Goal: Information Seeking & Learning: Learn about a topic

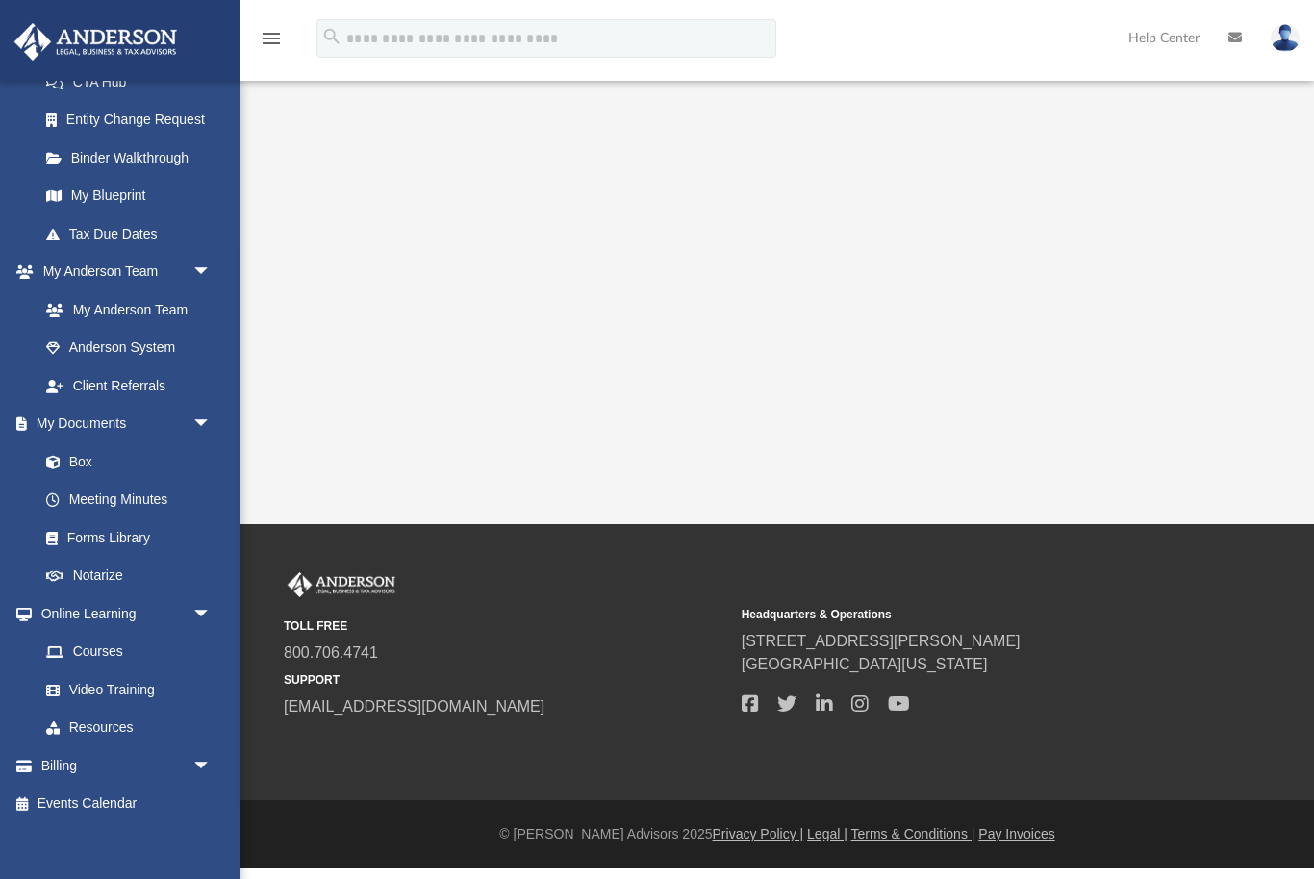
scroll to position [326, 0]
click at [172, 343] on link "Anderson System" at bounding box center [129, 349] width 204 height 38
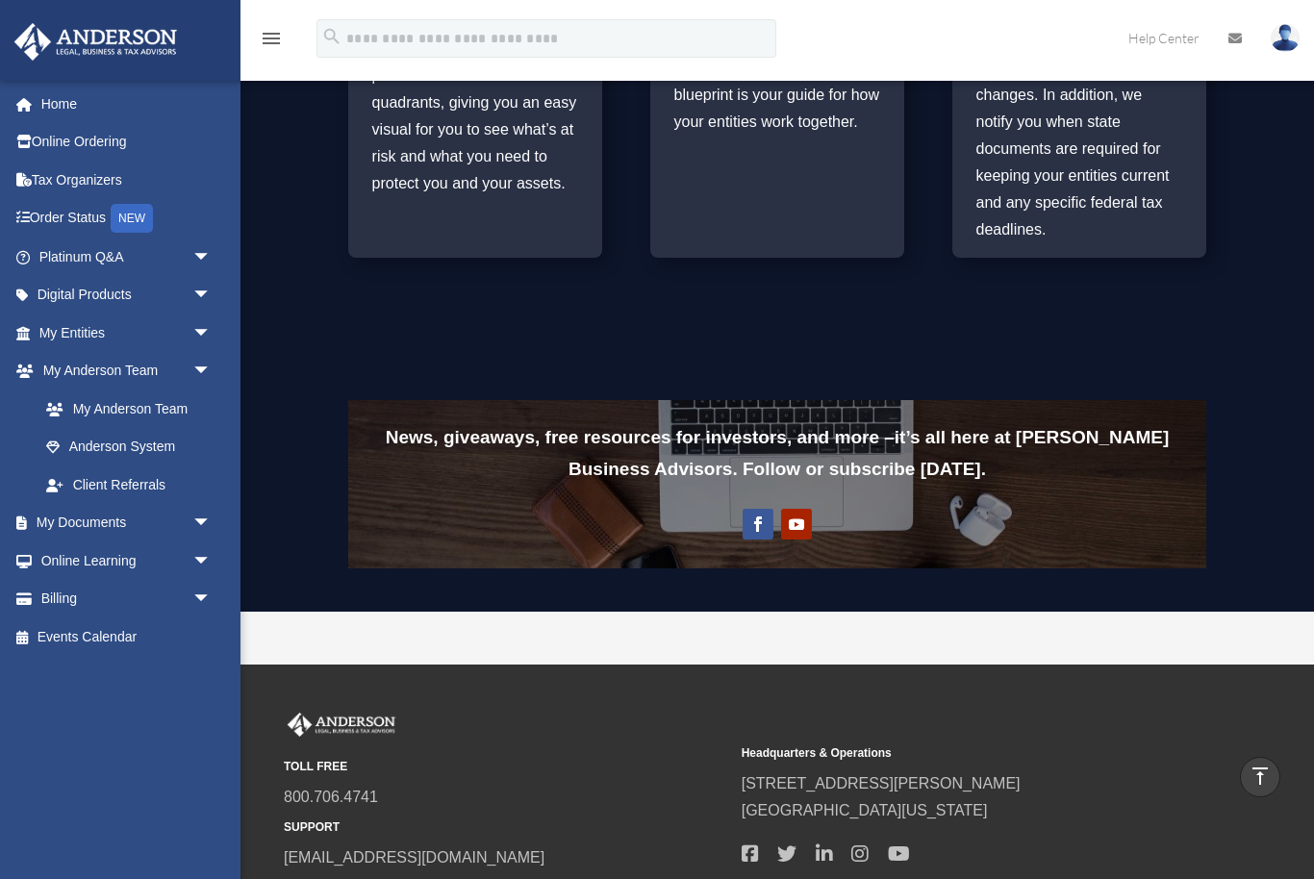
scroll to position [1247, 0]
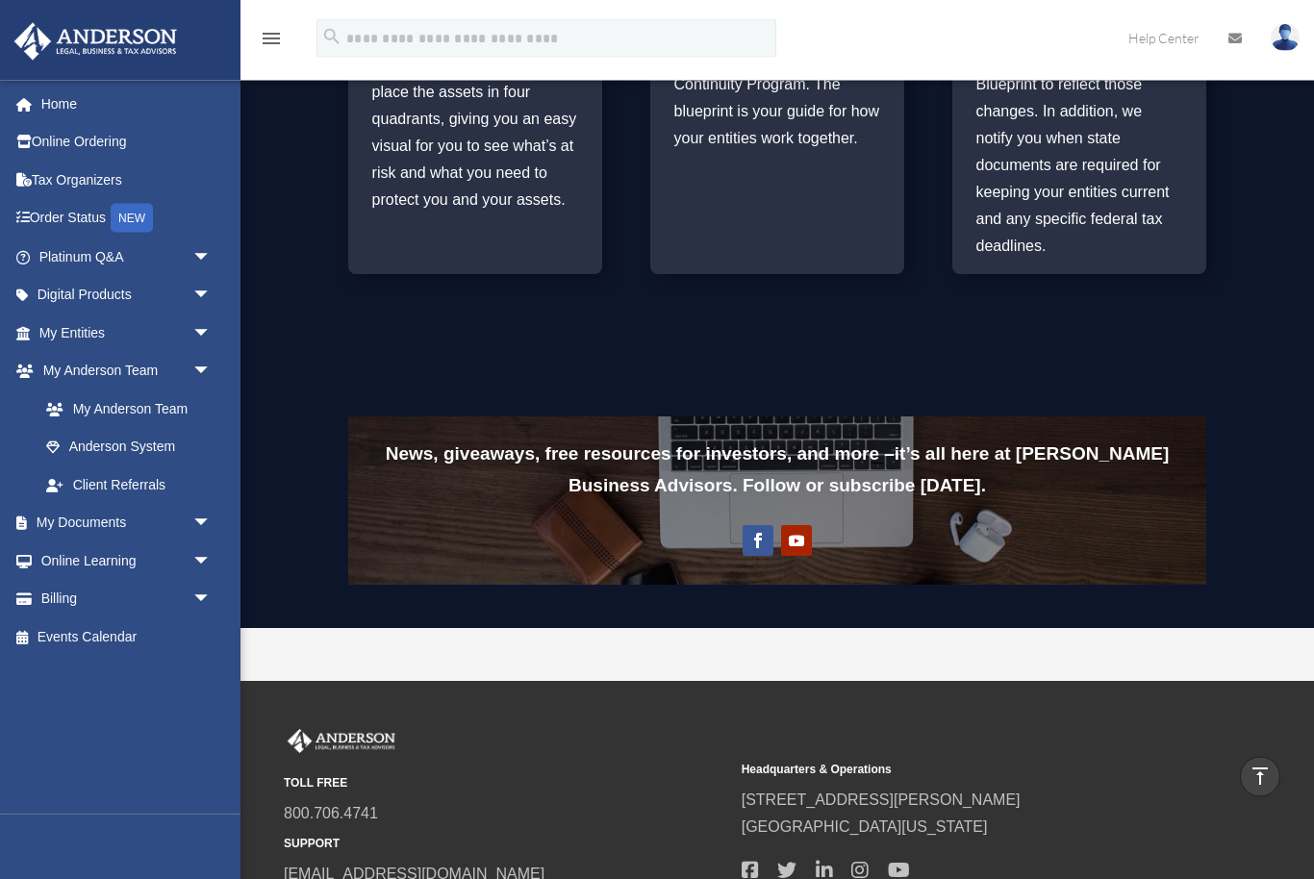
click at [88, 304] on link "Digital Products arrow_drop_down" at bounding box center [126, 295] width 227 height 38
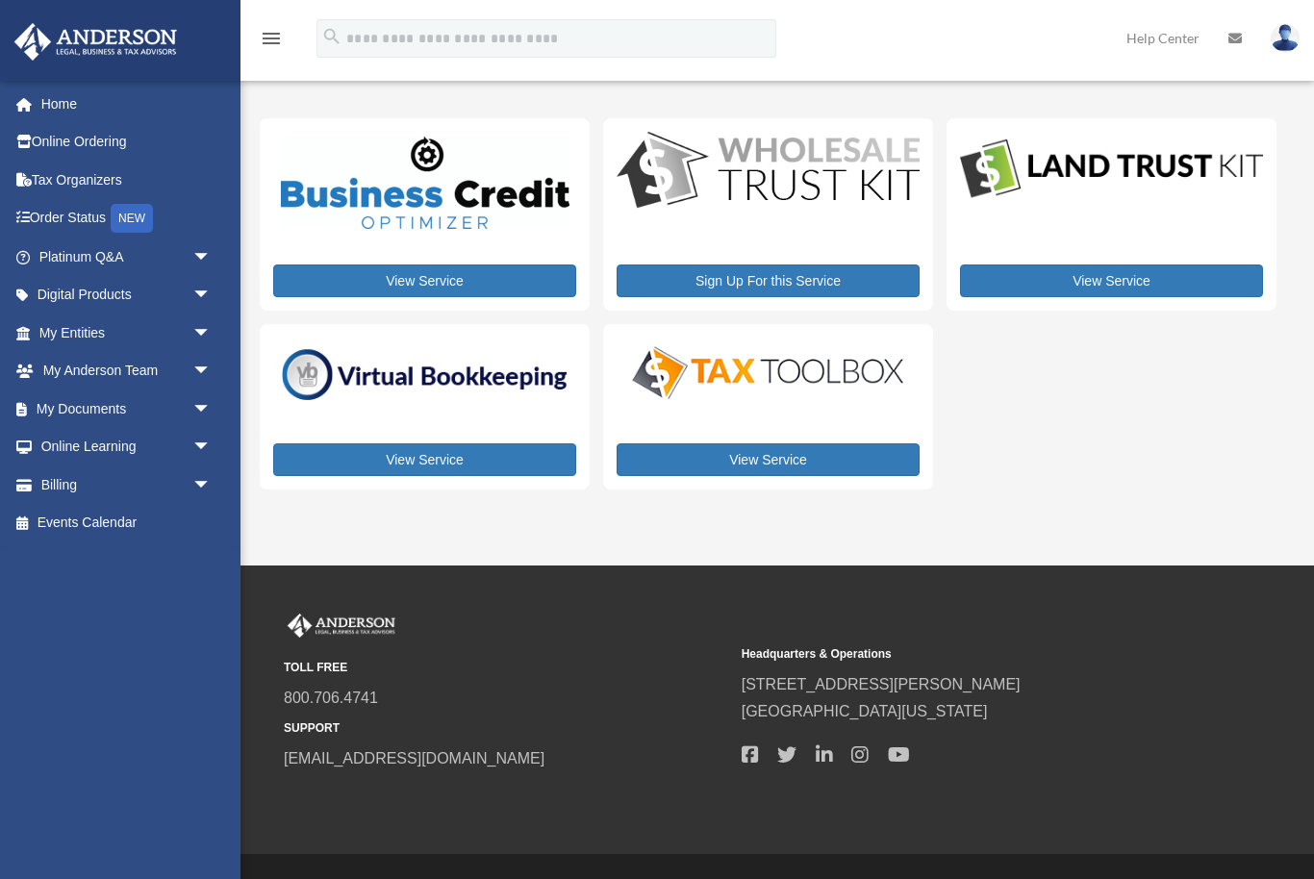
click at [396, 386] on img at bounding box center [424, 374] width 303 height 65
click at [364, 460] on link "View Service" at bounding box center [424, 459] width 303 height 33
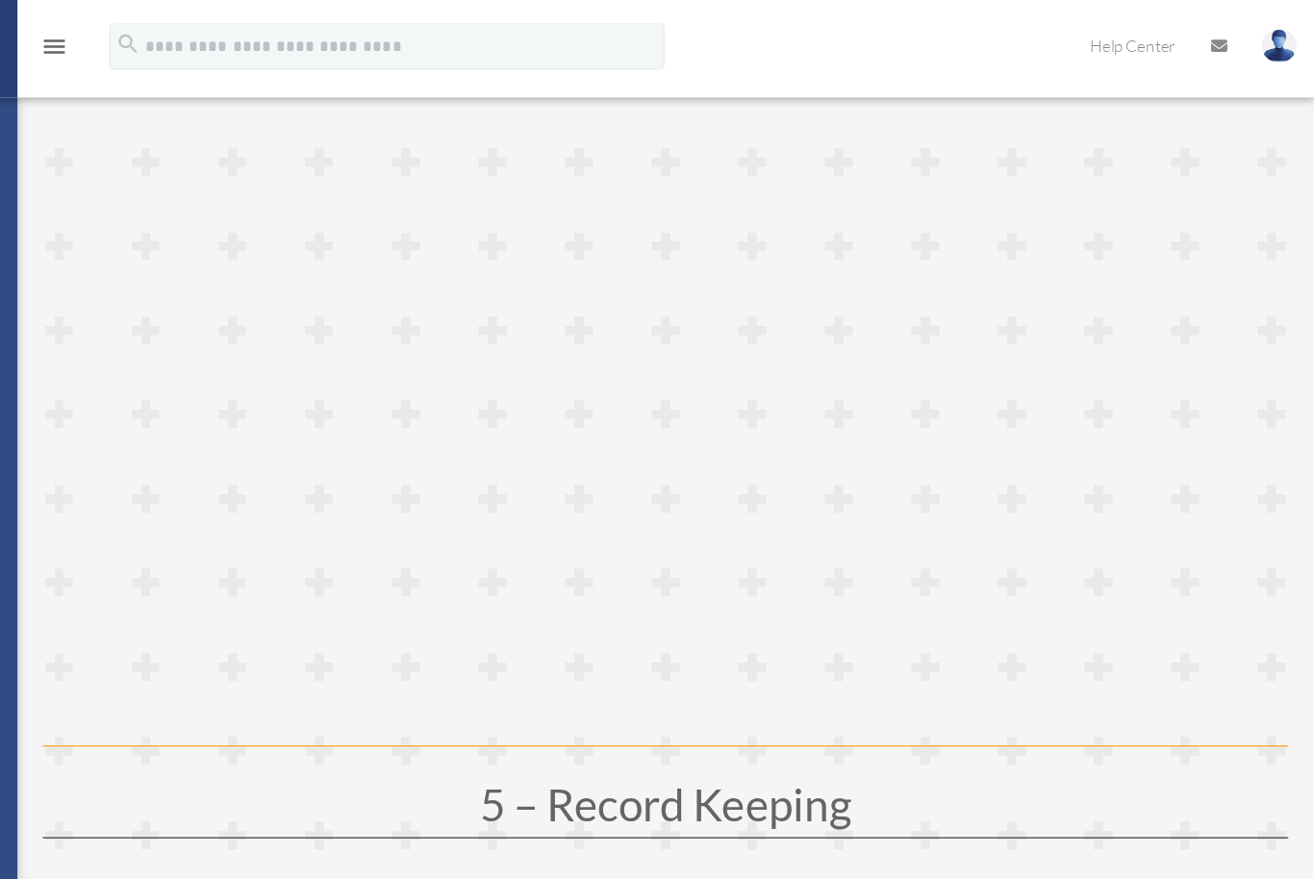
scroll to position [2411, 0]
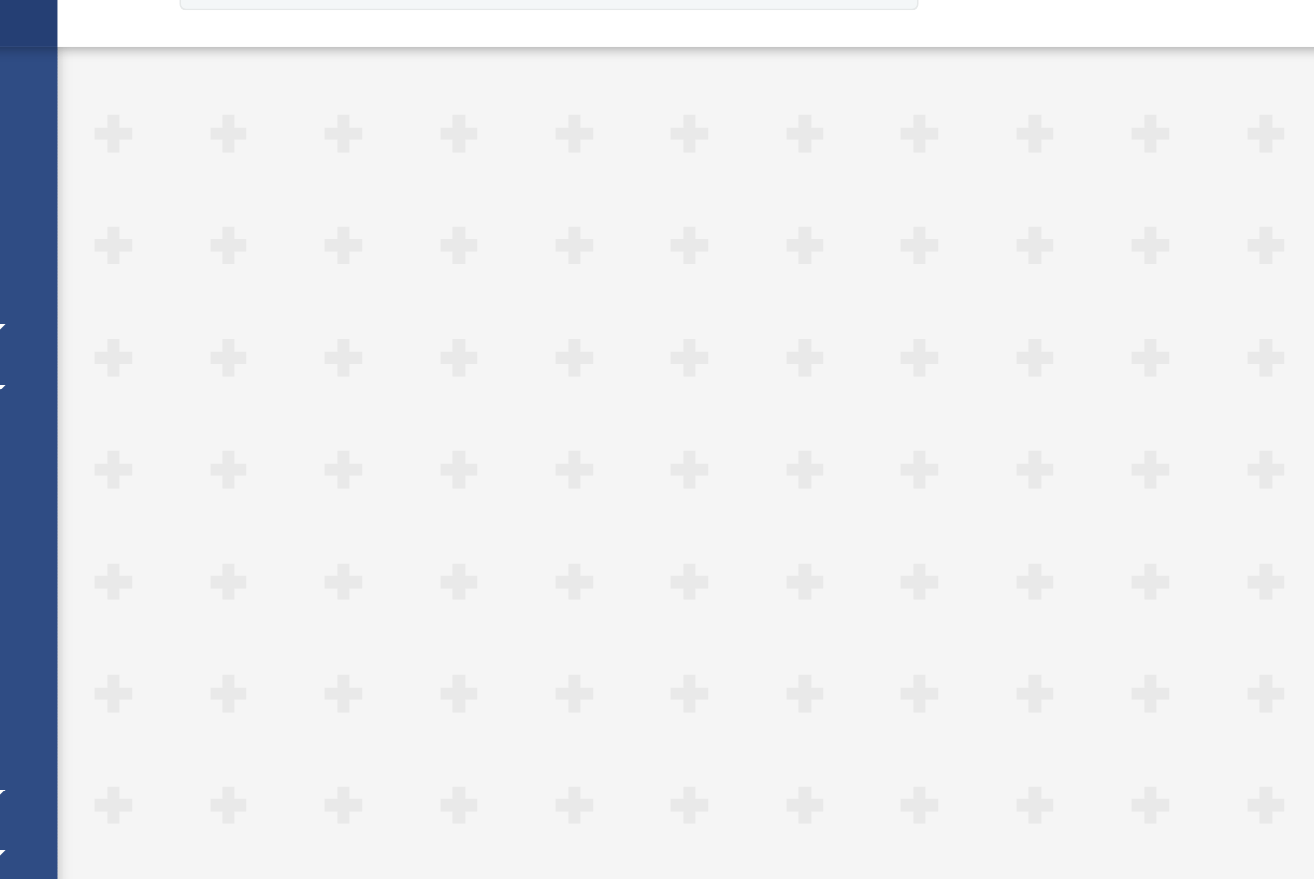
click at [192, 238] on span "arrow_drop_down" at bounding box center [211, 257] width 38 height 39
click at [192, 238] on span "arrow_drop_up" at bounding box center [211, 257] width 38 height 39
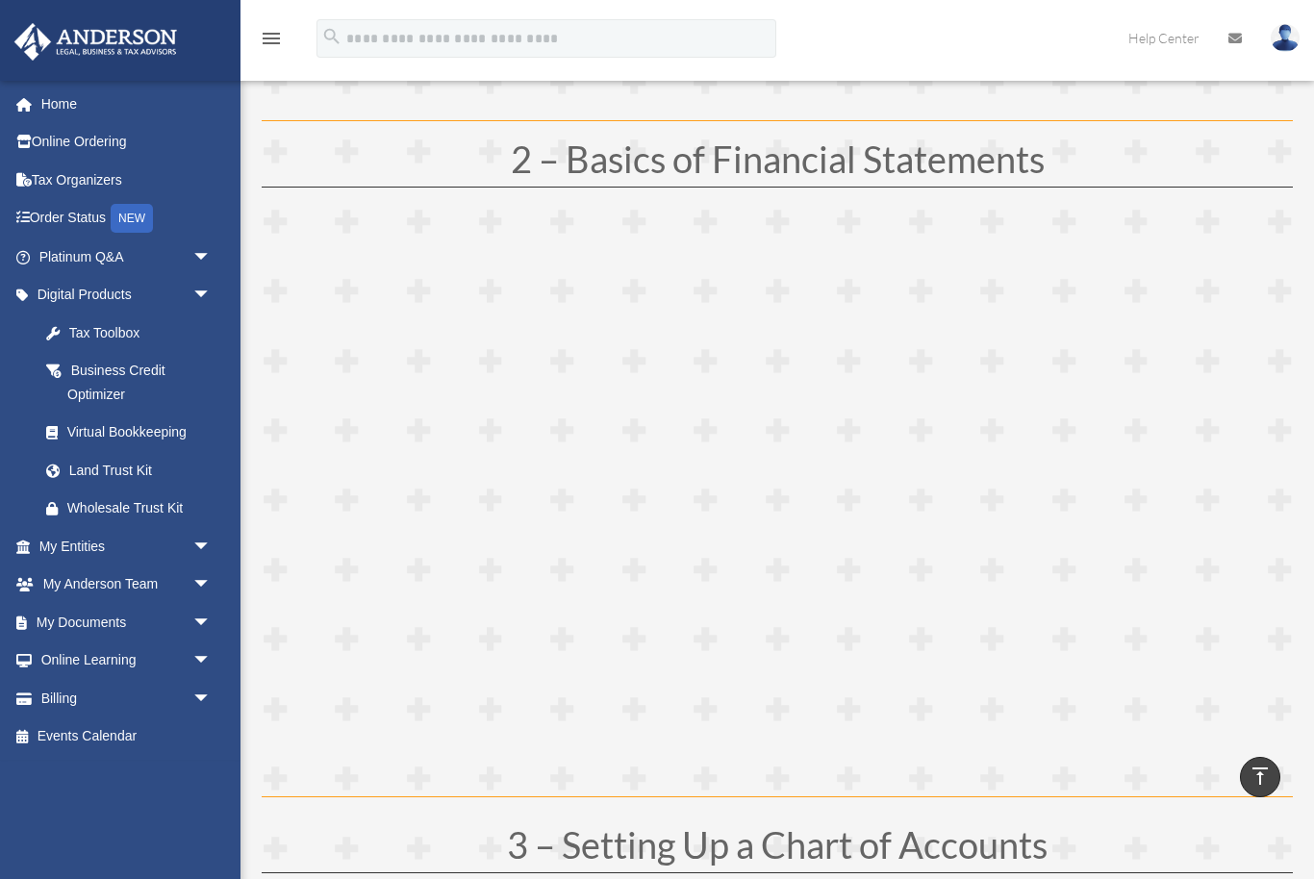
scroll to position [859, 0]
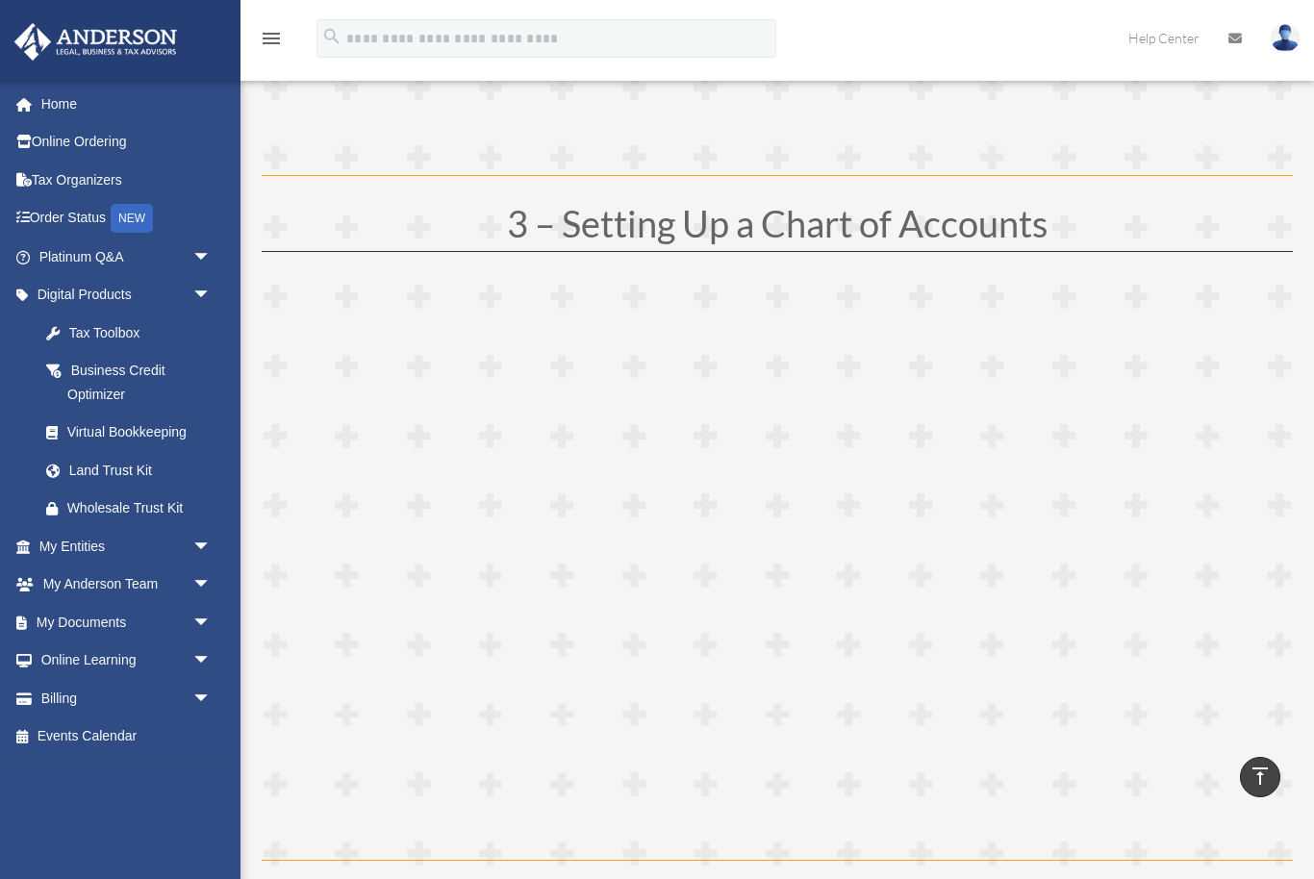
scroll to position [1482, 0]
click at [1241, 798] on link "Scroll to top vertical_align_top" at bounding box center [1260, 777] width 40 height 40
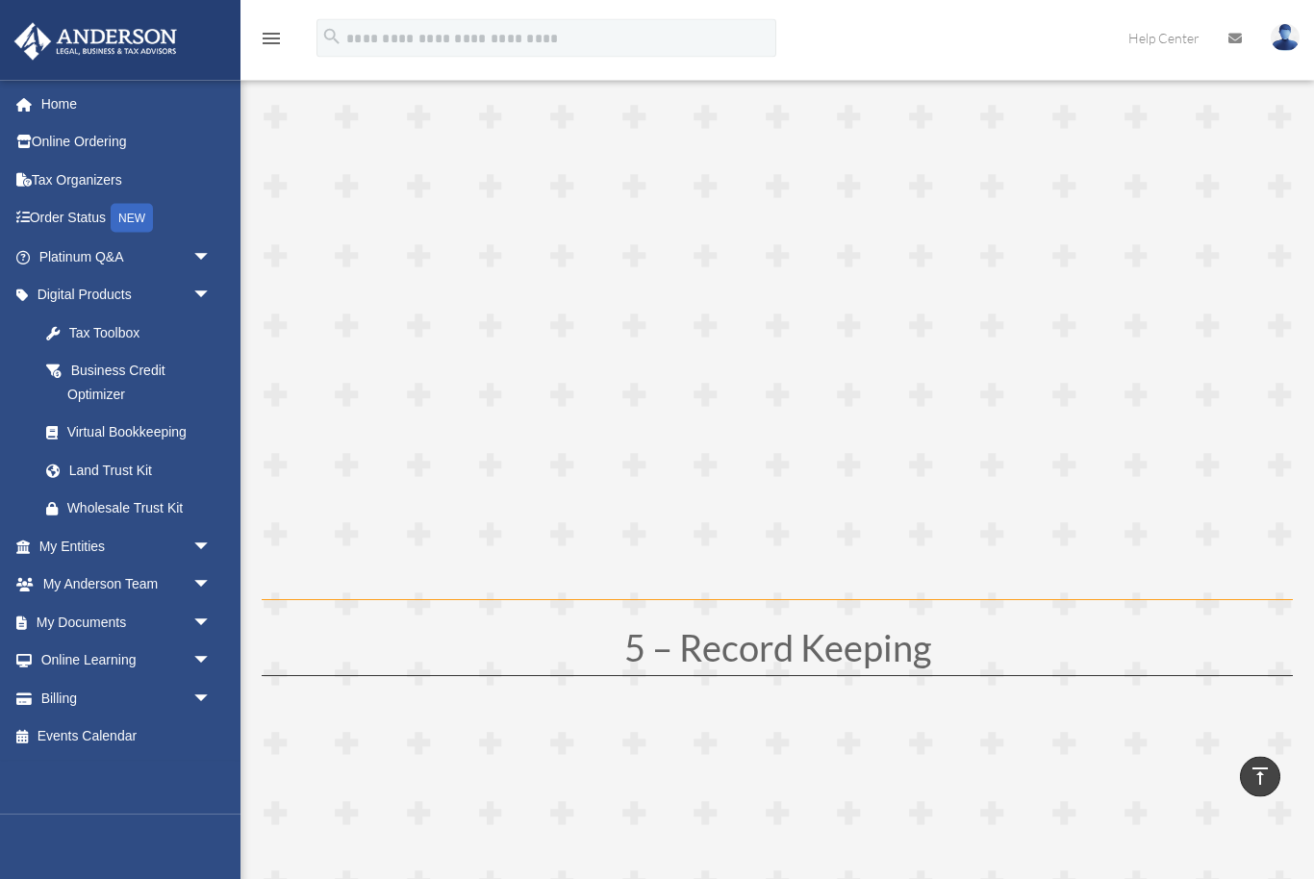
scroll to position [2430, 0]
click at [105, 436] on div "Virtual Bookkeeping" at bounding box center [136, 432] width 139 height 24
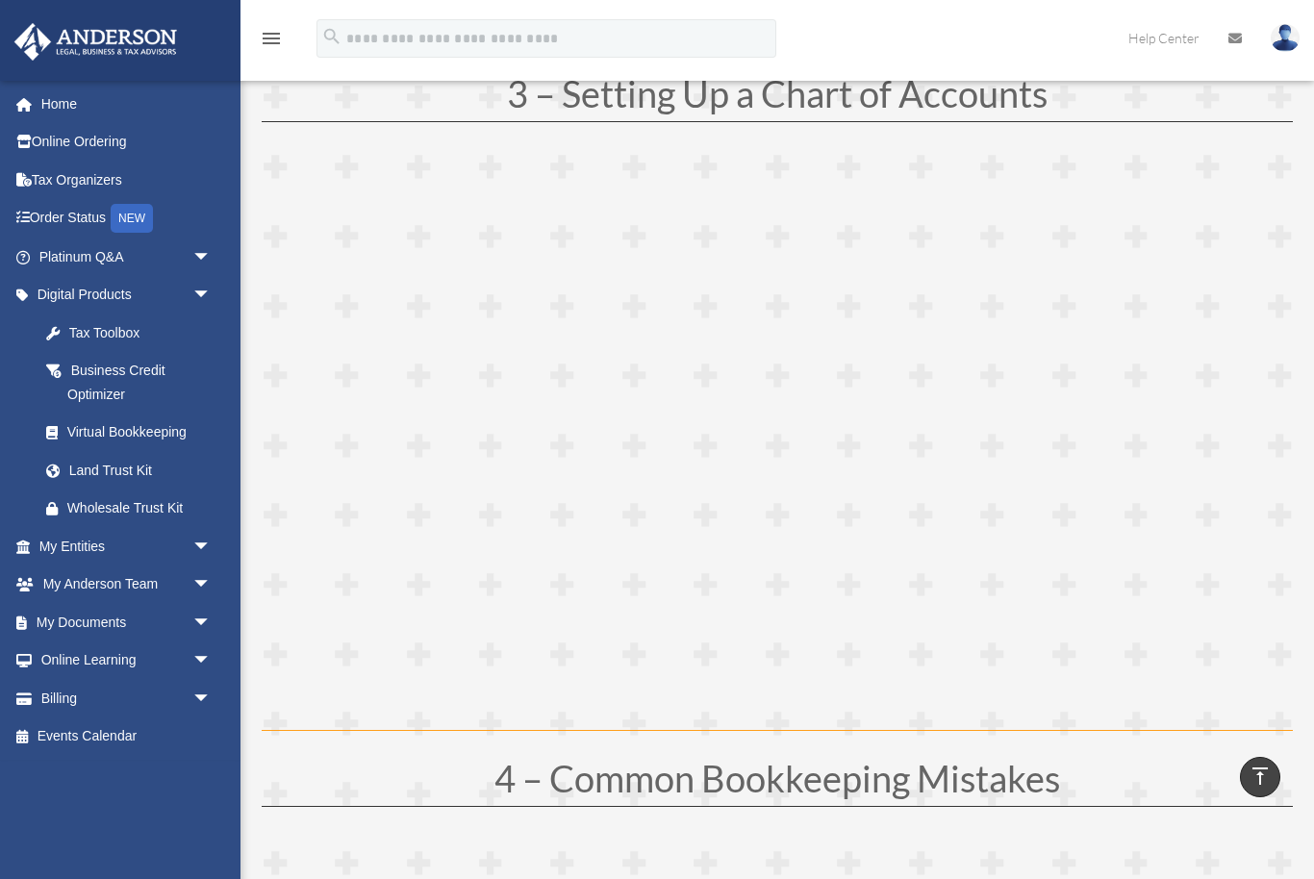
scroll to position [1611, 0]
click at [87, 432] on div "Virtual Bookkeeping" at bounding box center [136, 432] width 139 height 24
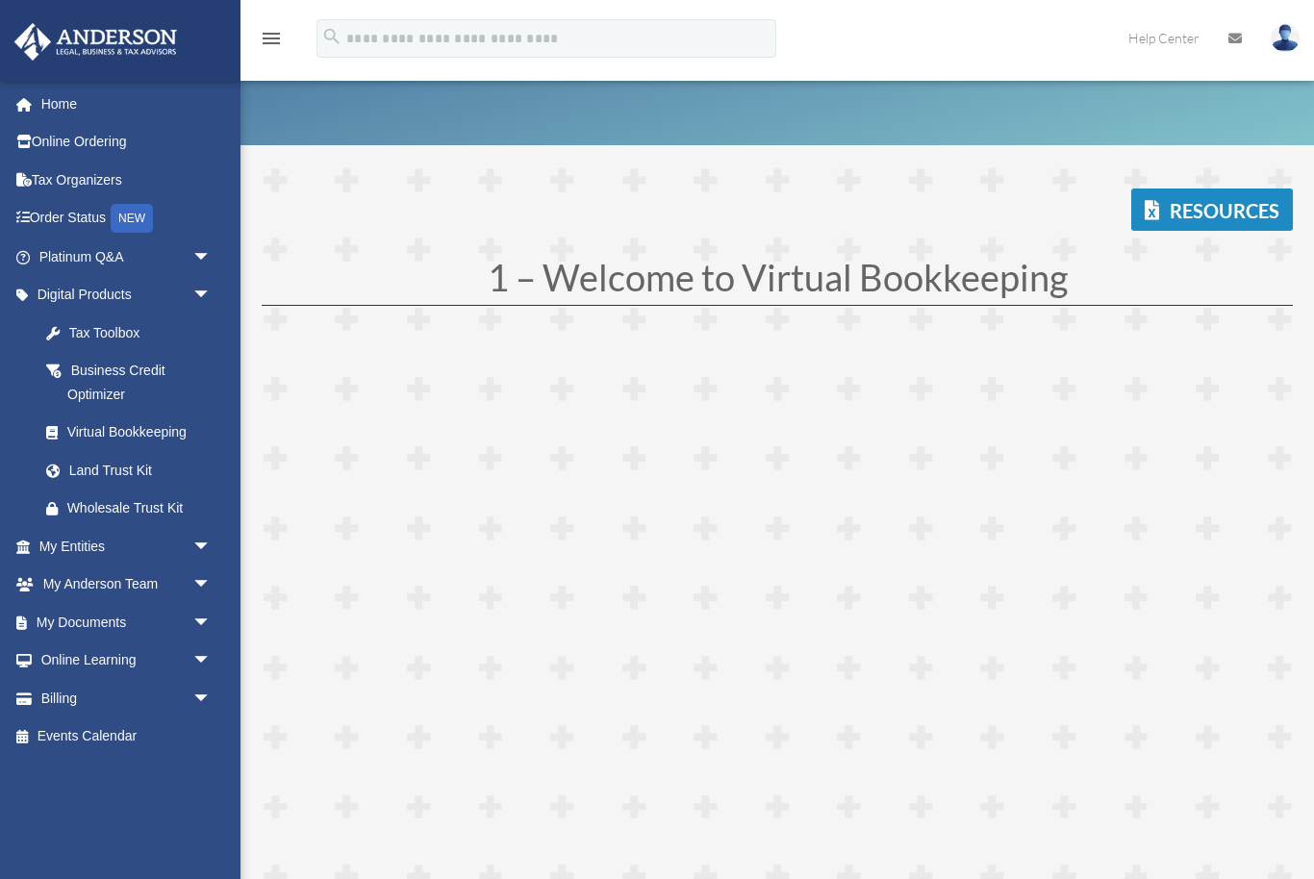
scroll to position [62, 0]
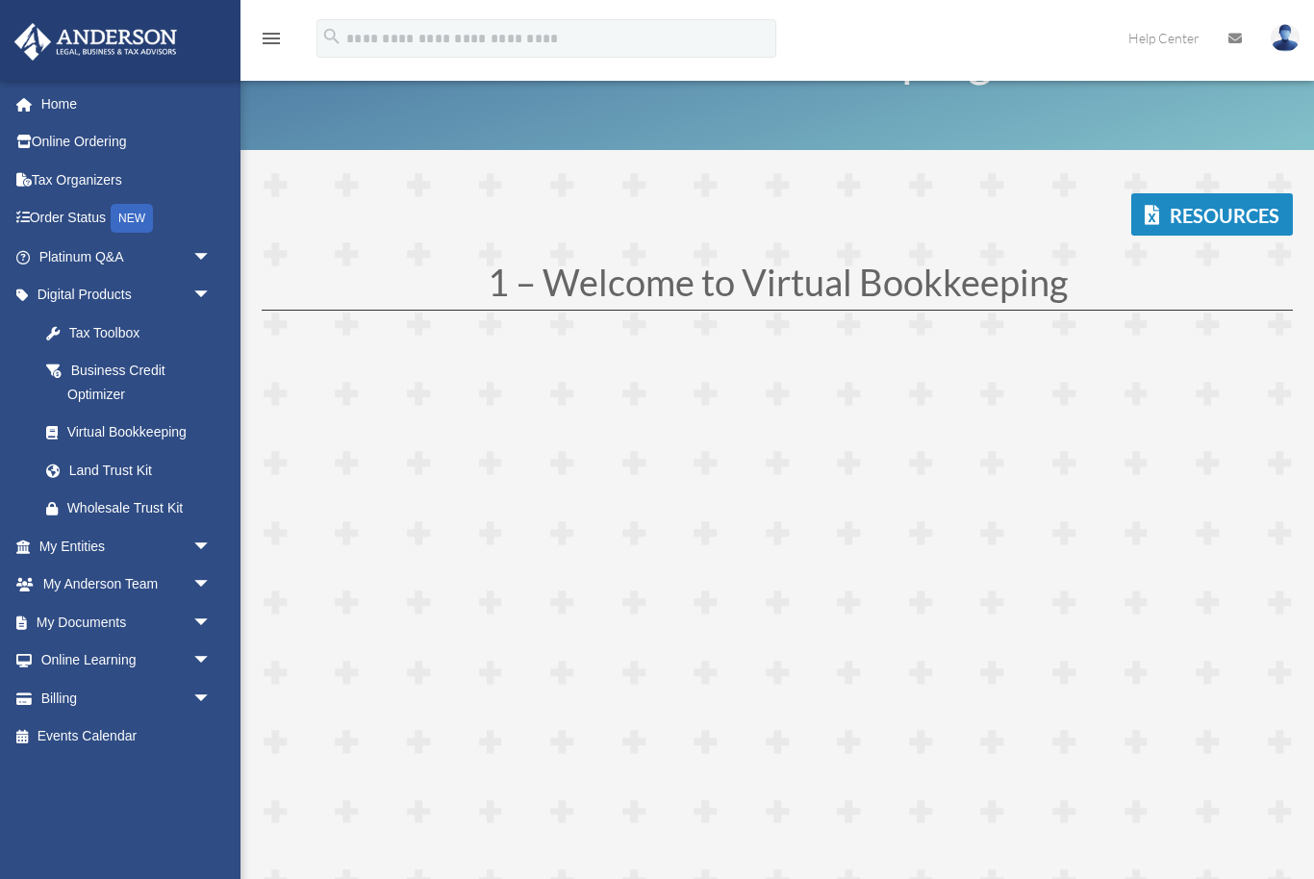
click at [1177, 205] on link "Resources" at bounding box center [1212, 214] width 162 height 42
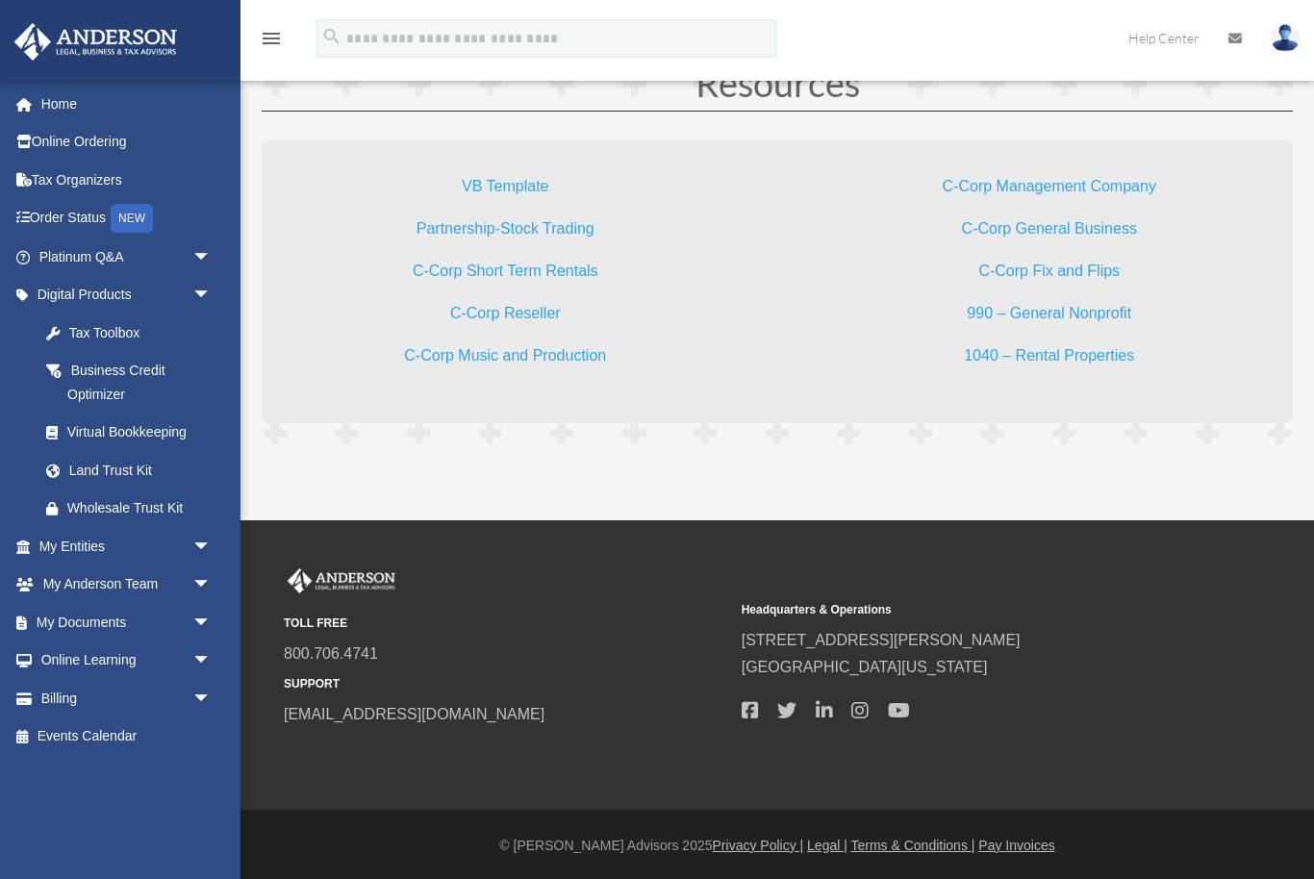
scroll to position [5737, 0]
click at [965, 366] on link "1040 – Rental Properties" at bounding box center [1049, 359] width 170 height 26
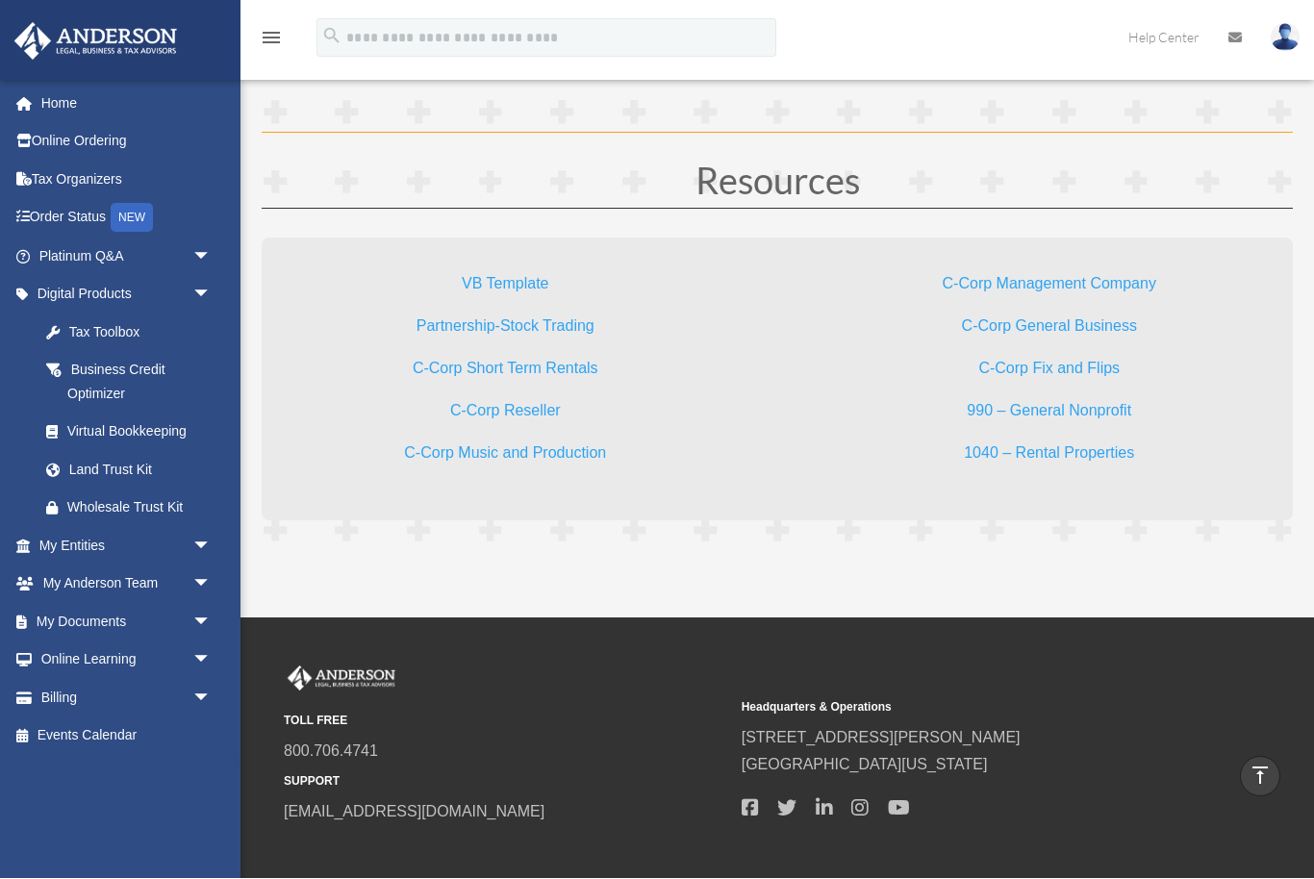
scroll to position [5638, 0]
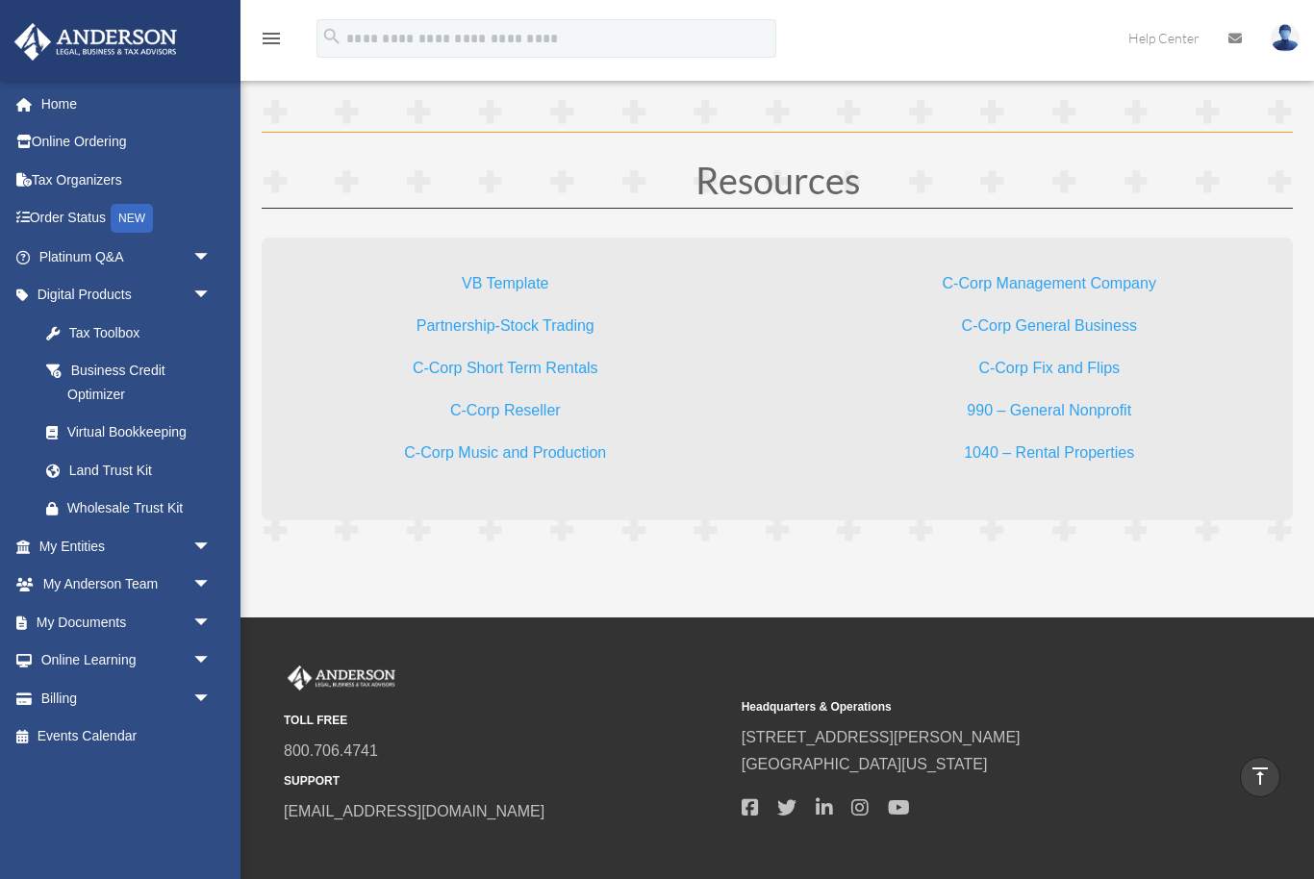
click at [66, 538] on link "My Entities arrow_drop_down" at bounding box center [126, 546] width 227 height 38
click at [197, 535] on span "arrow_drop_down" at bounding box center [211, 546] width 38 height 39
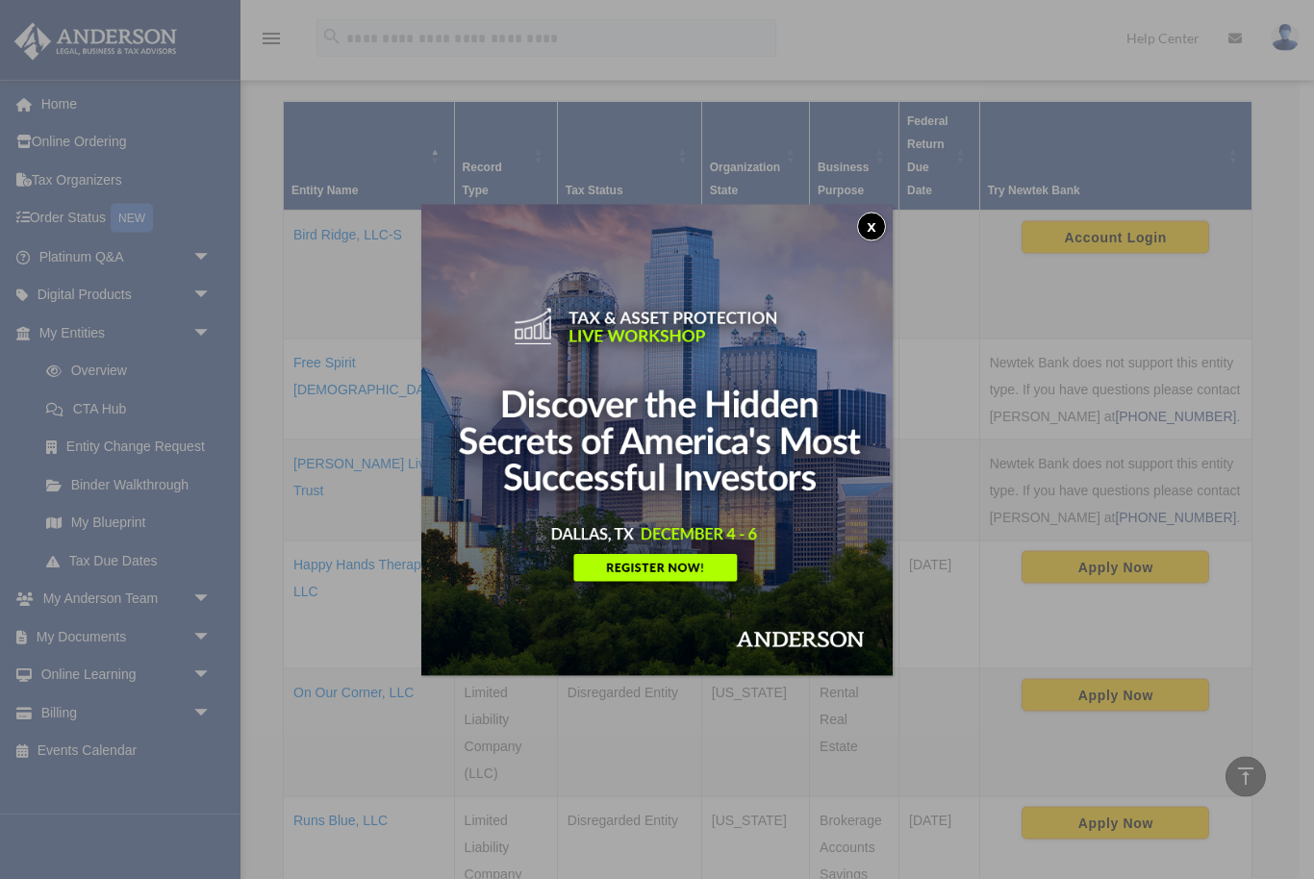
scroll to position [376, 0]
click at [872, 232] on button "x" at bounding box center [871, 227] width 29 height 29
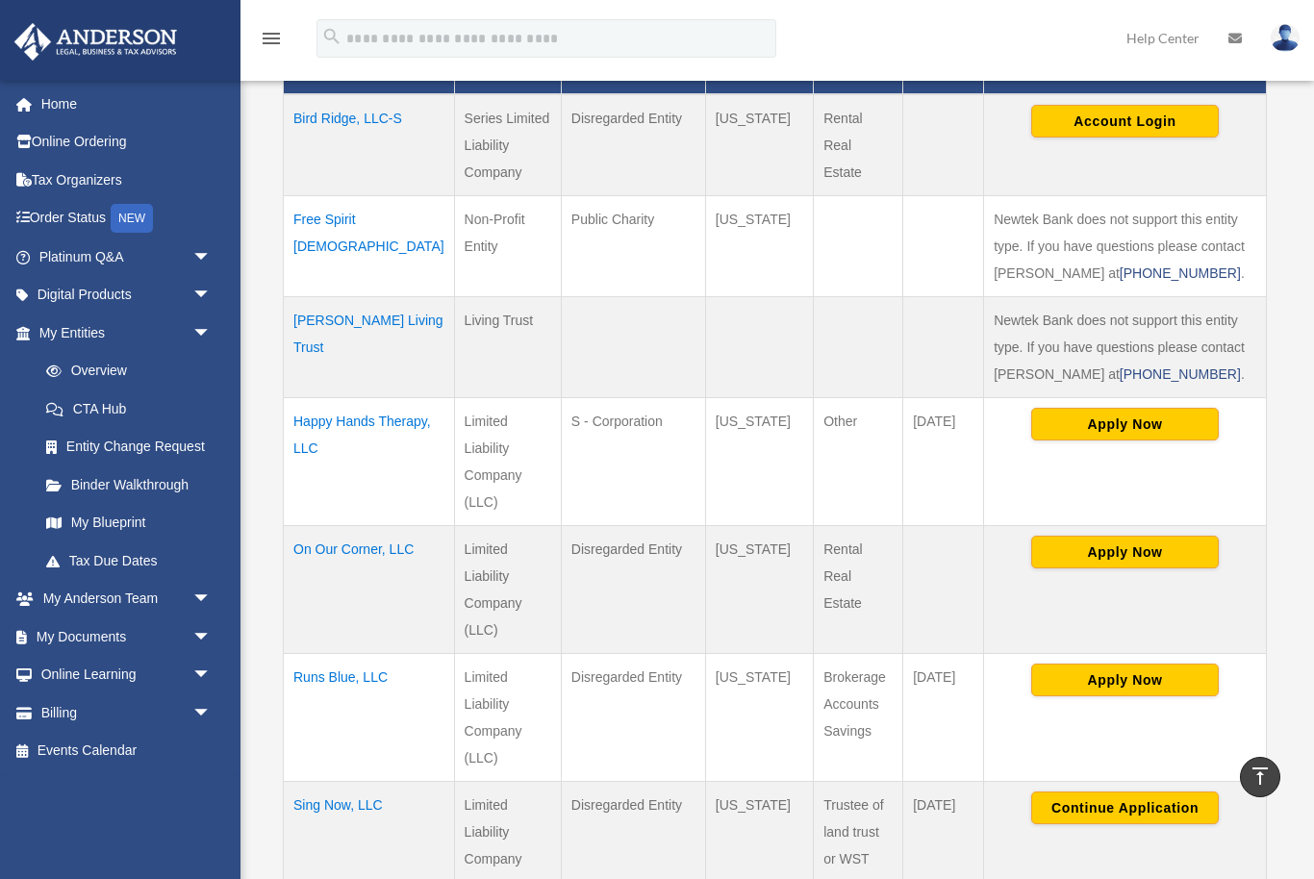
scroll to position [489, 0]
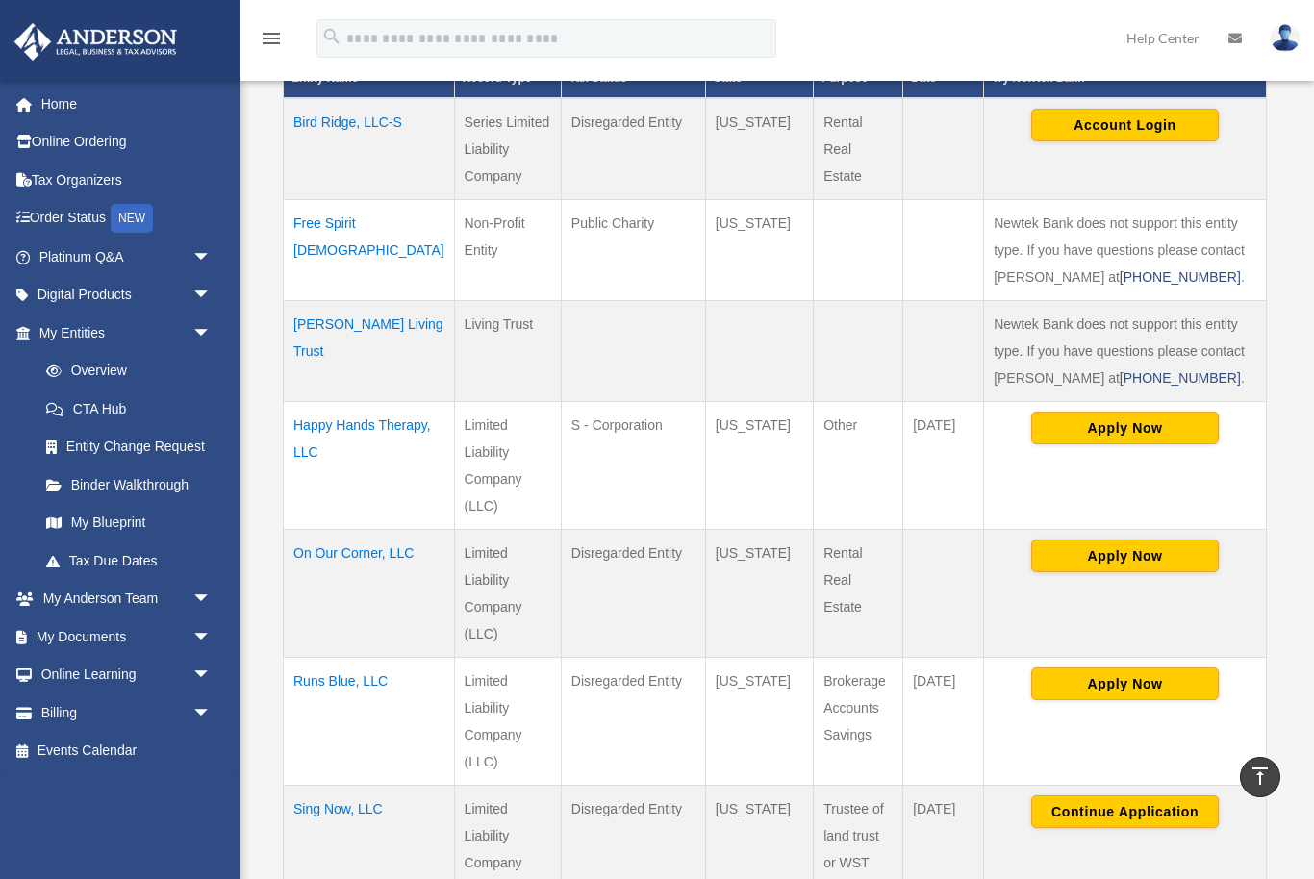
click at [203, 668] on span "arrow_drop_down" at bounding box center [211, 675] width 38 height 39
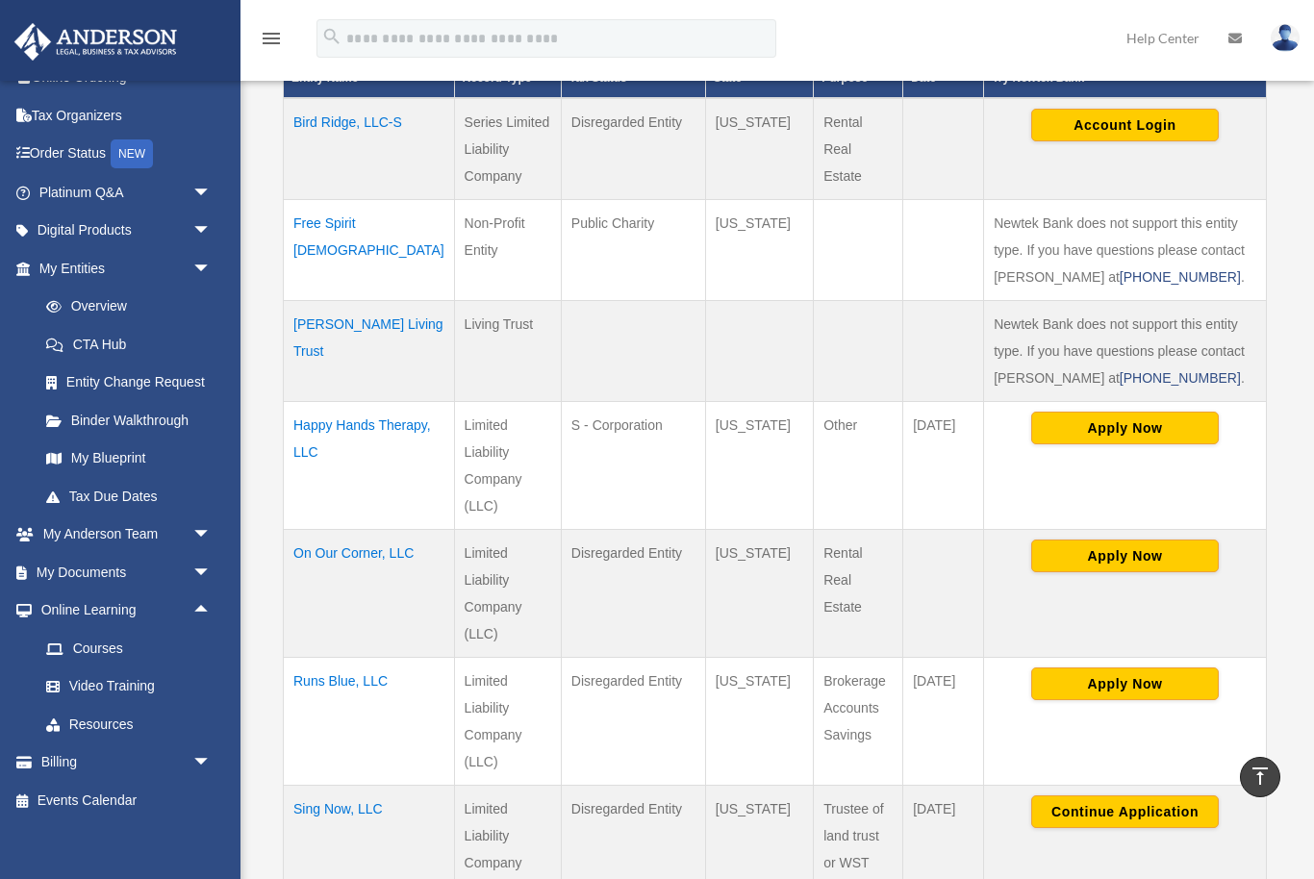
scroll to position [63, 0]
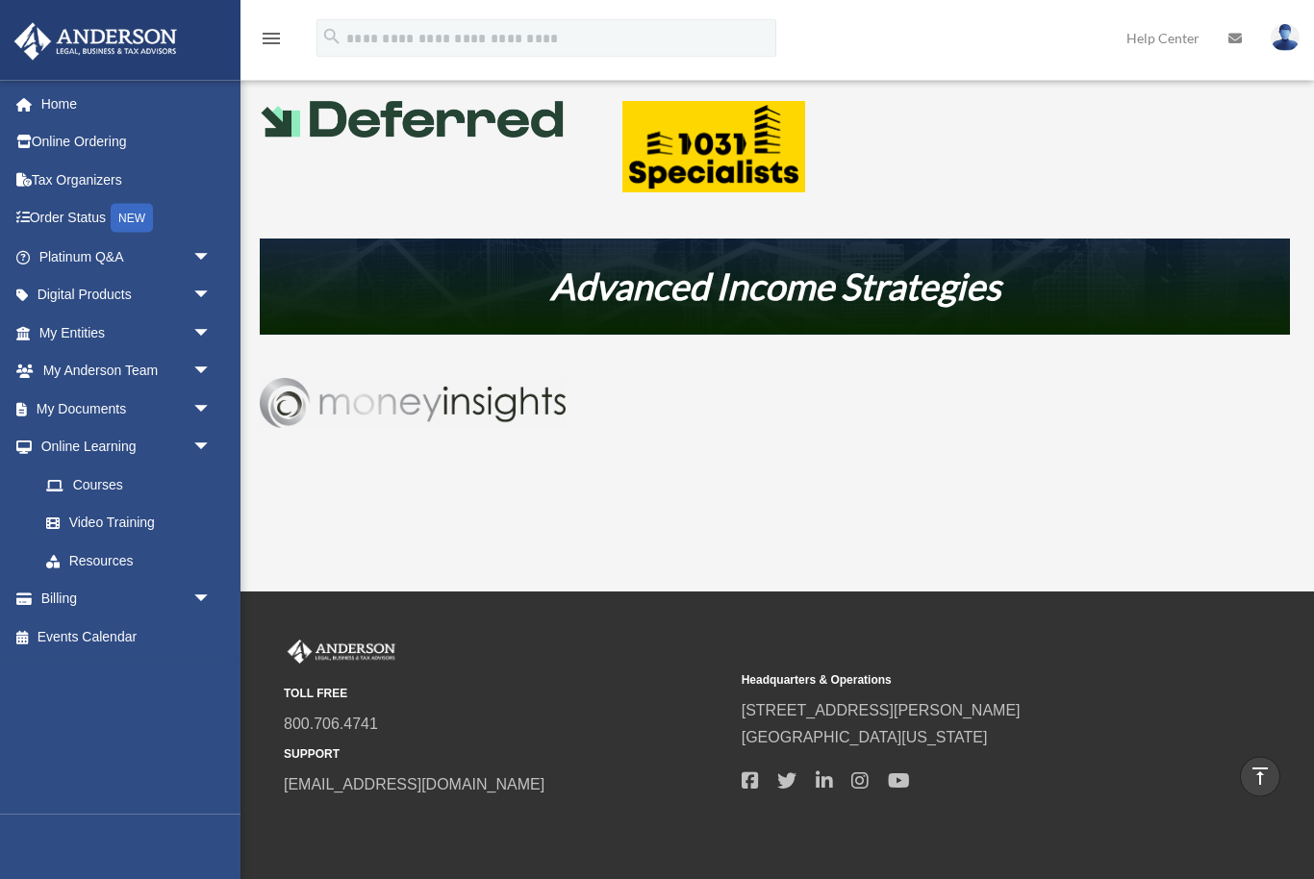
scroll to position [982, 0]
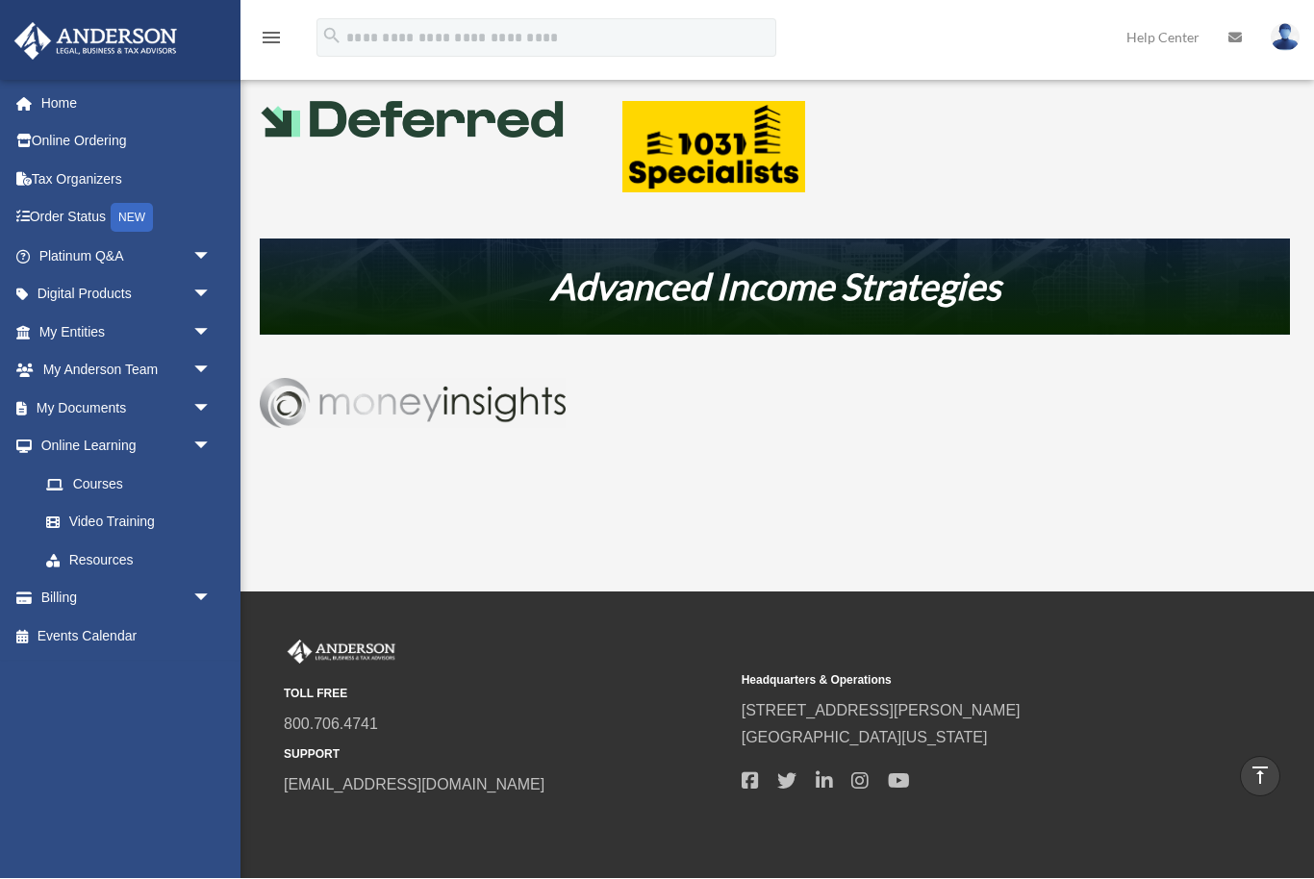
click at [195, 411] on span "arrow_drop_down" at bounding box center [211, 409] width 38 height 39
click at [201, 288] on span "arrow_drop_down" at bounding box center [211, 295] width 38 height 39
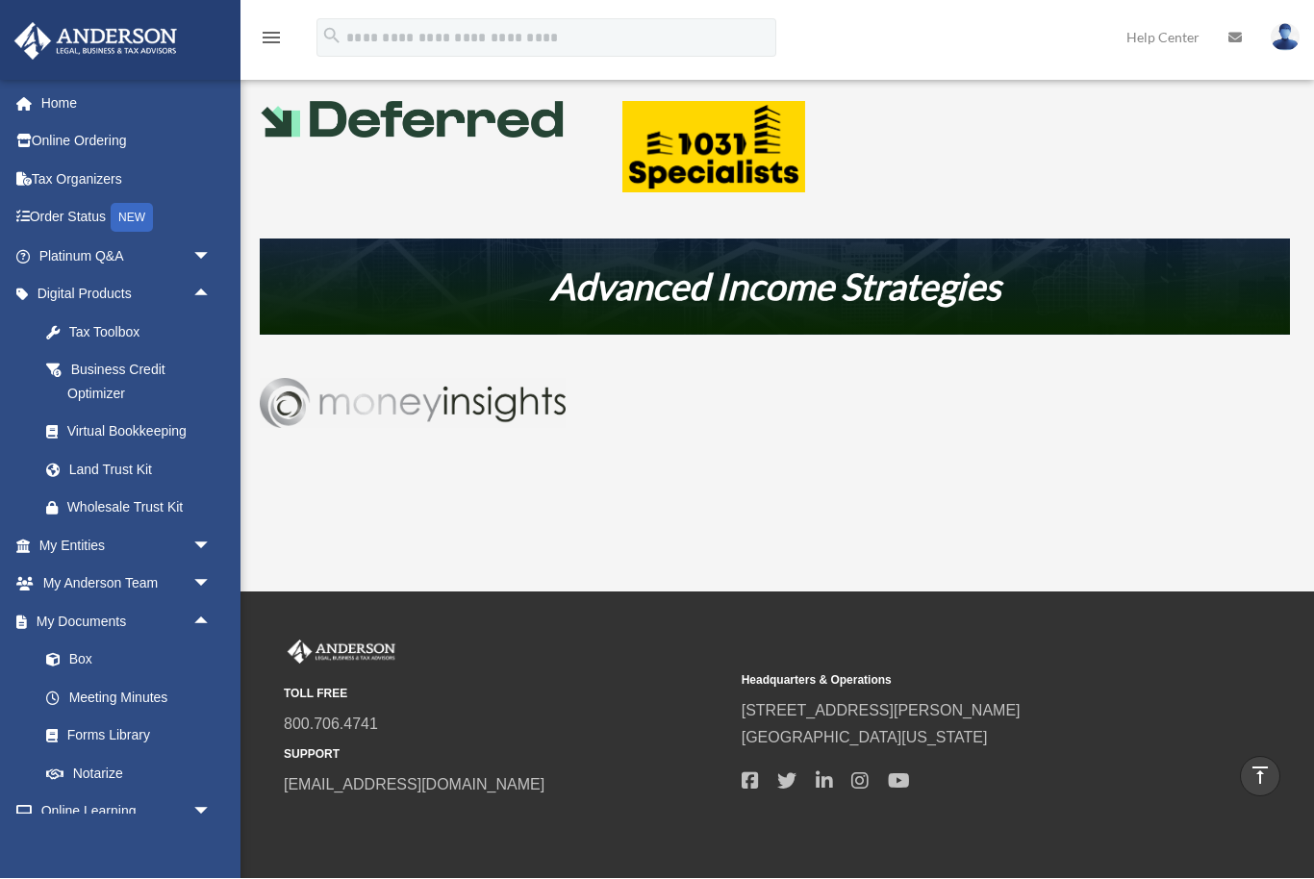
click at [83, 427] on div "Virtual Bookkeeping" at bounding box center [141, 432] width 149 height 24
